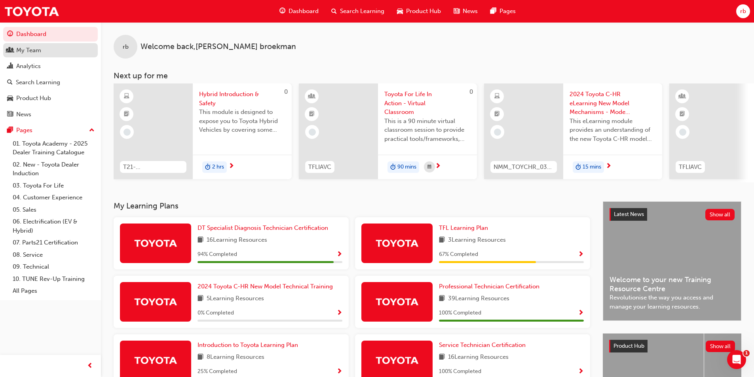
click at [23, 50] on div "My Team" at bounding box center [28, 50] width 25 height 9
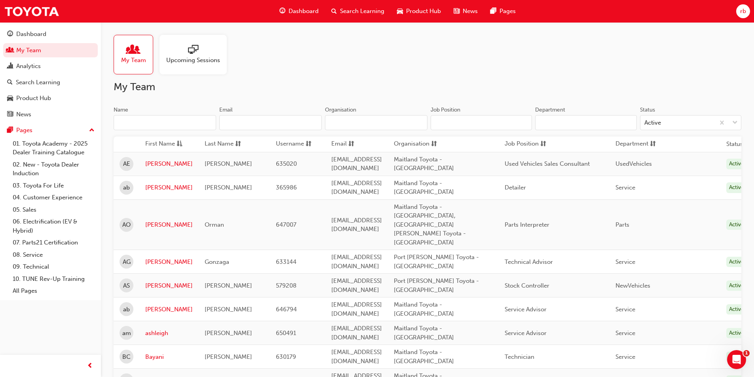
click at [150, 123] on input "Name" at bounding box center [165, 122] width 102 height 15
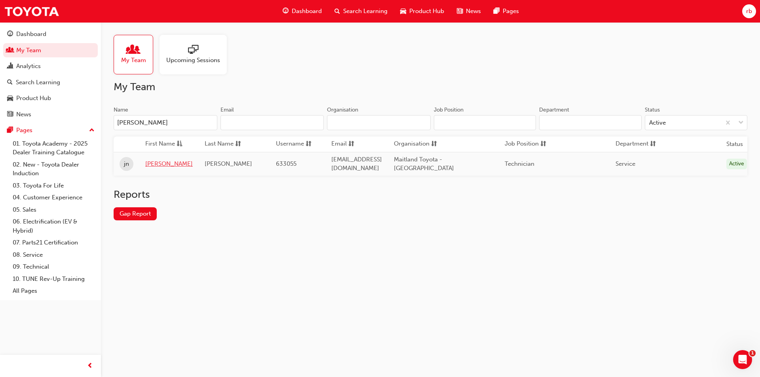
type input "[PERSON_NAME]"
click at [155, 159] on link "[PERSON_NAME]" at bounding box center [168, 163] width 47 height 9
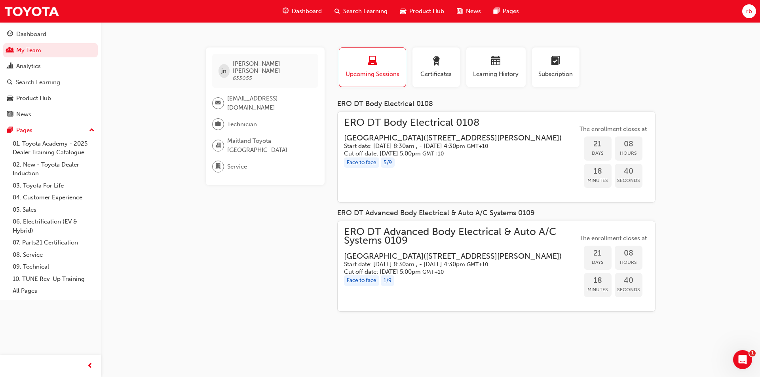
click at [366, 235] on span "ERO DT Advanced Body Electrical & Auto A/C Systems 0109" at bounding box center [460, 237] width 233 height 18
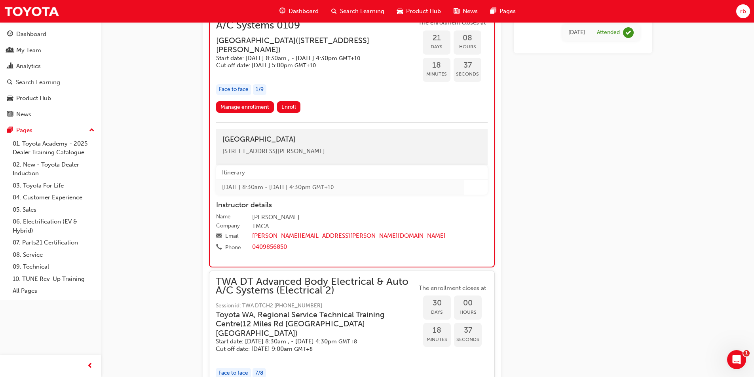
scroll to position [594, 0]
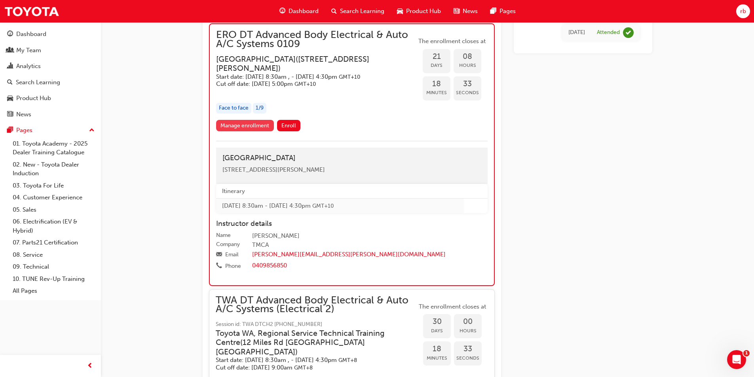
click at [247, 131] on link "Manage enrollment" at bounding box center [245, 125] width 58 height 11
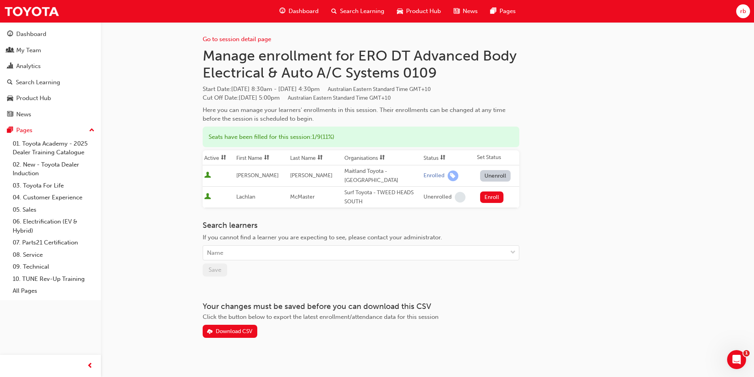
click at [488, 174] on button "Unenroll" at bounding box center [495, 175] width 31 height 11
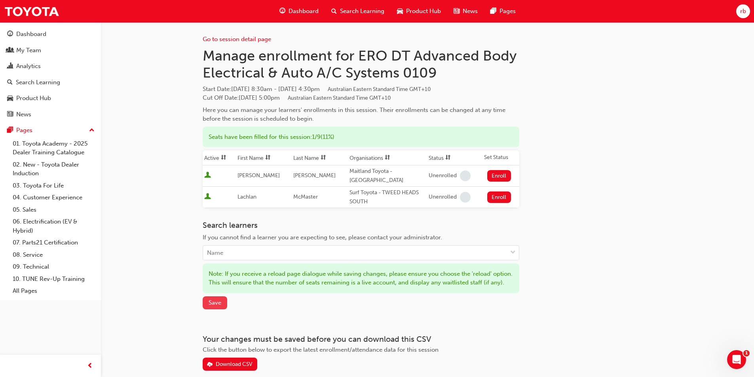
click at [220, 306] on span "Save" at bounding box center [215, 302] width 13 height 7
